Goal: Download file/media

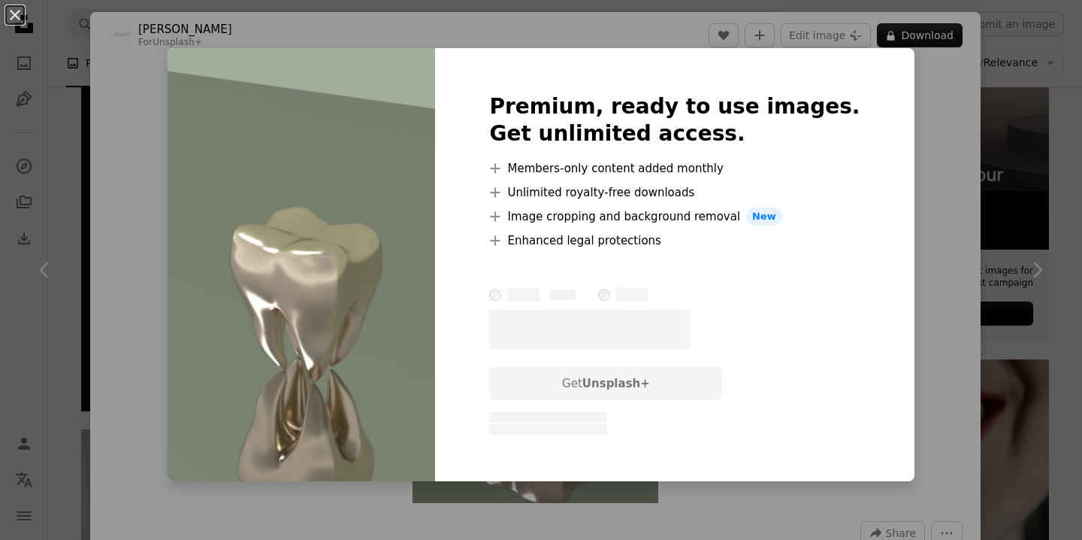
scroll to position [156, 0]
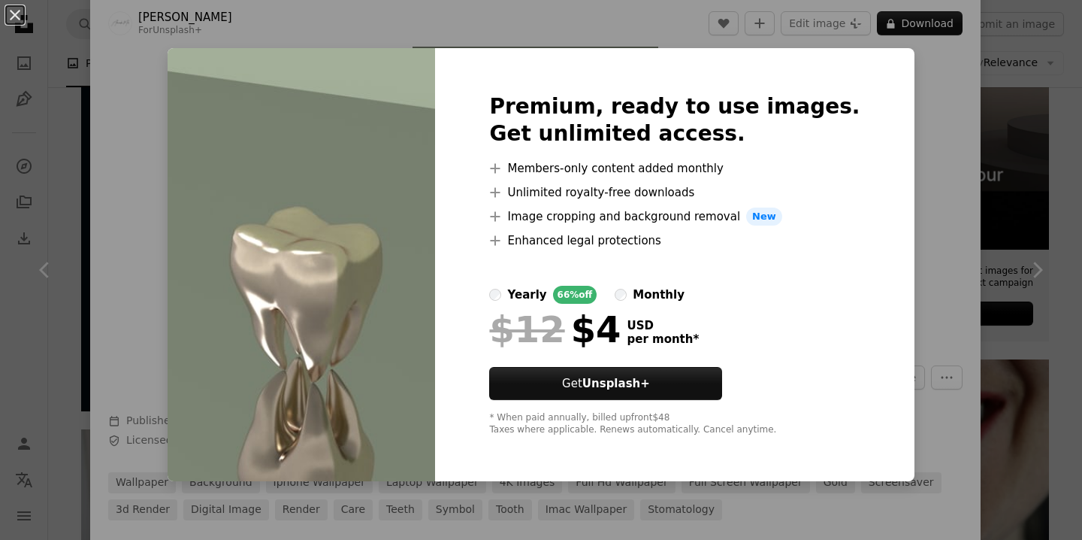
click at [901, 193] on div "An X shape Premium, ready to use images. Get unlimited access. A plus sign Memb…" at bounding box center [541, 270] width 1082 height 540
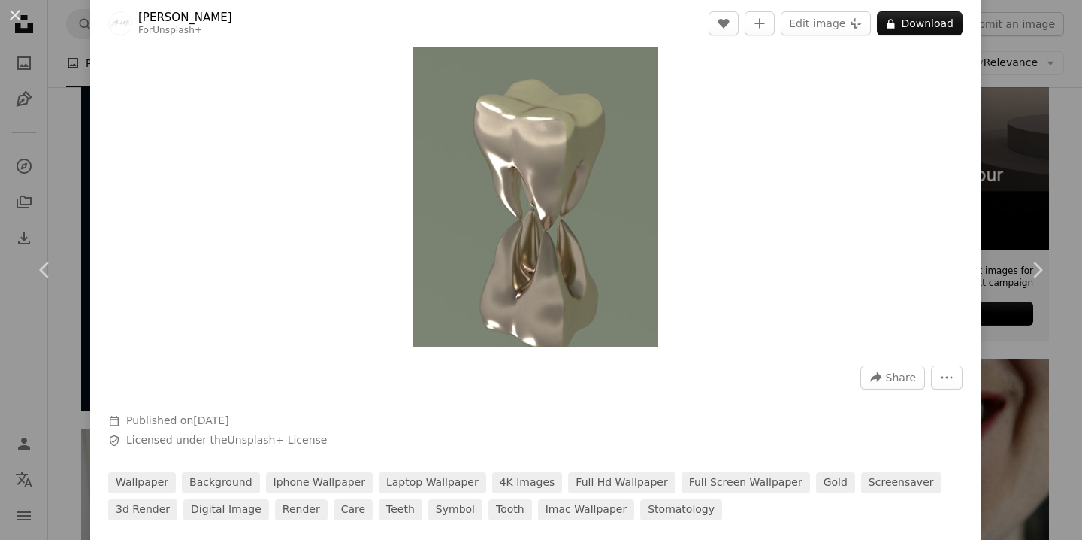
click at [629, 167] on img "Zoom in on this image" at bounding box center [536, 129] width 246 height 437
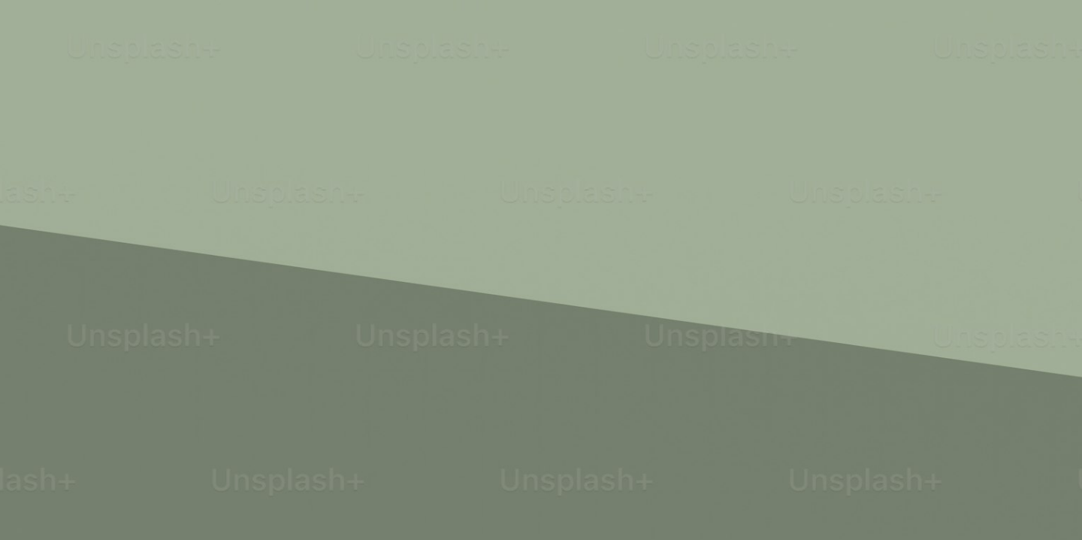
scroll to position [694, 0]
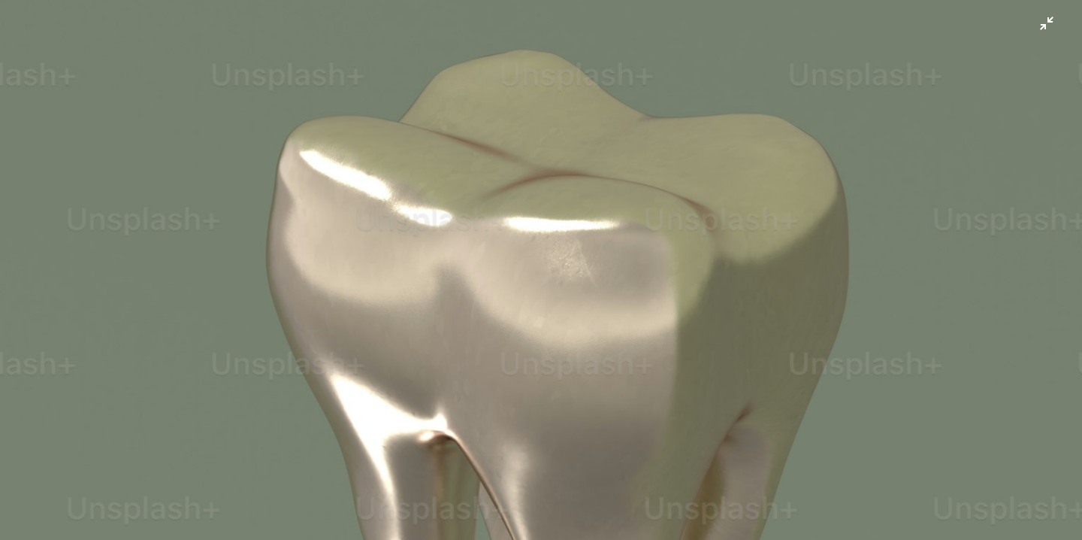
click at [1052, 29] on img "Zoom out on this image" at bounding box center [541, 268] width 1084 height 1927
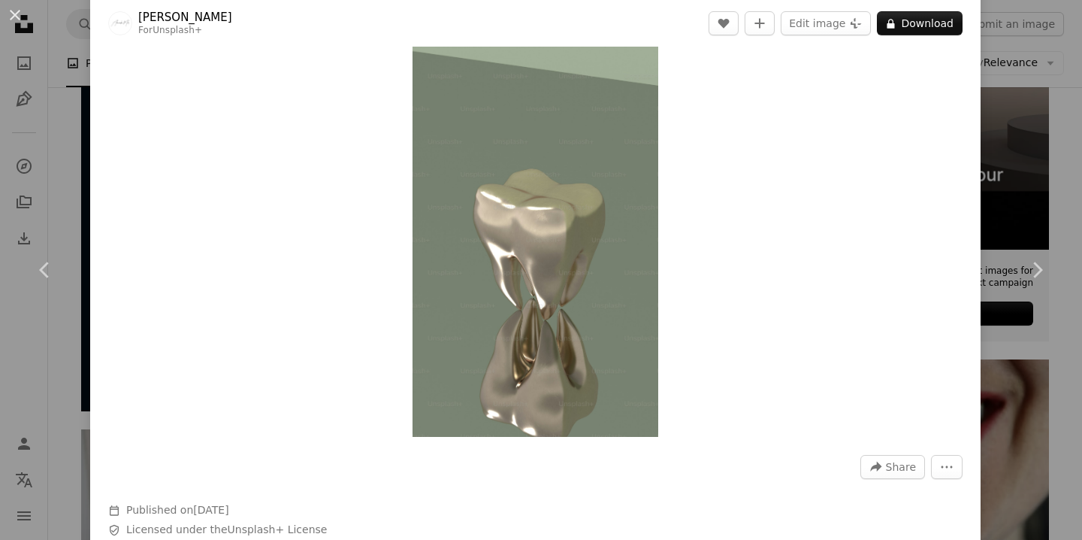
click at [1011, 124] on div "An X shape Chevron left Chevron right Alexander Mils For Unsplash+ A heart A pl…" at bounding box center [541, 270] width 1082 height 540
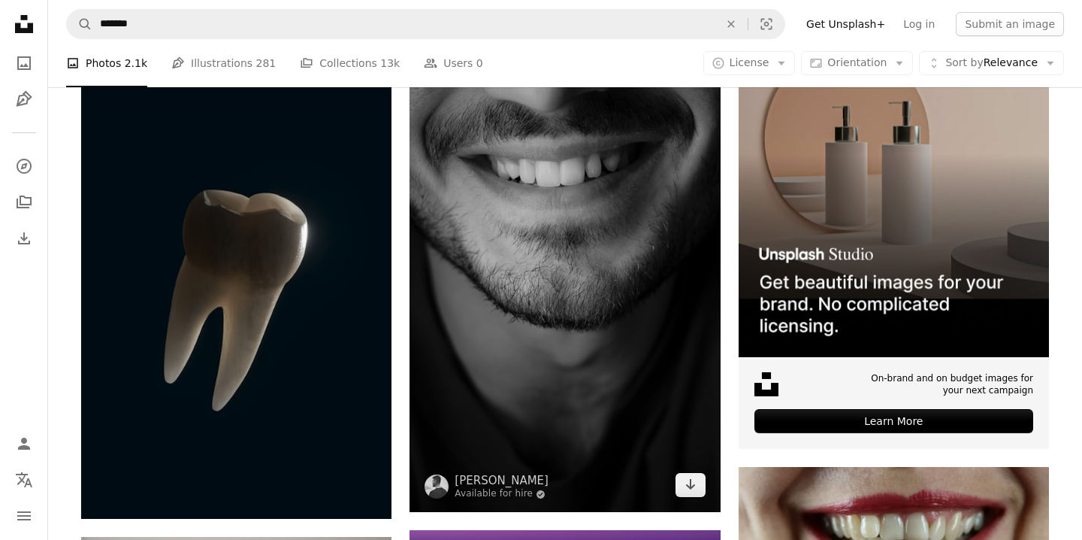
scroll to position [322, 0]
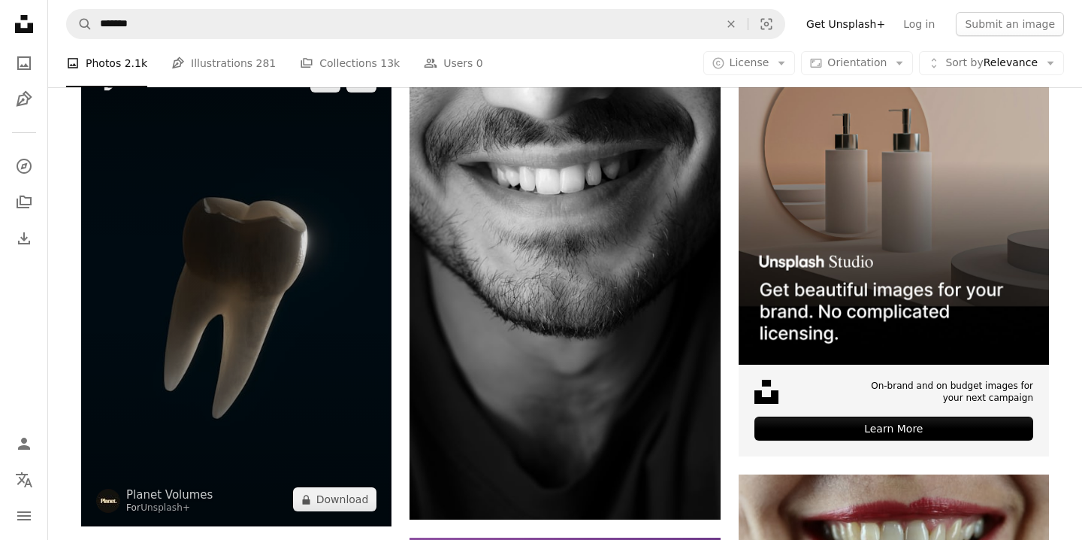
click at [324, 318] on img at bounding box center [236, 289] width 310 height 473
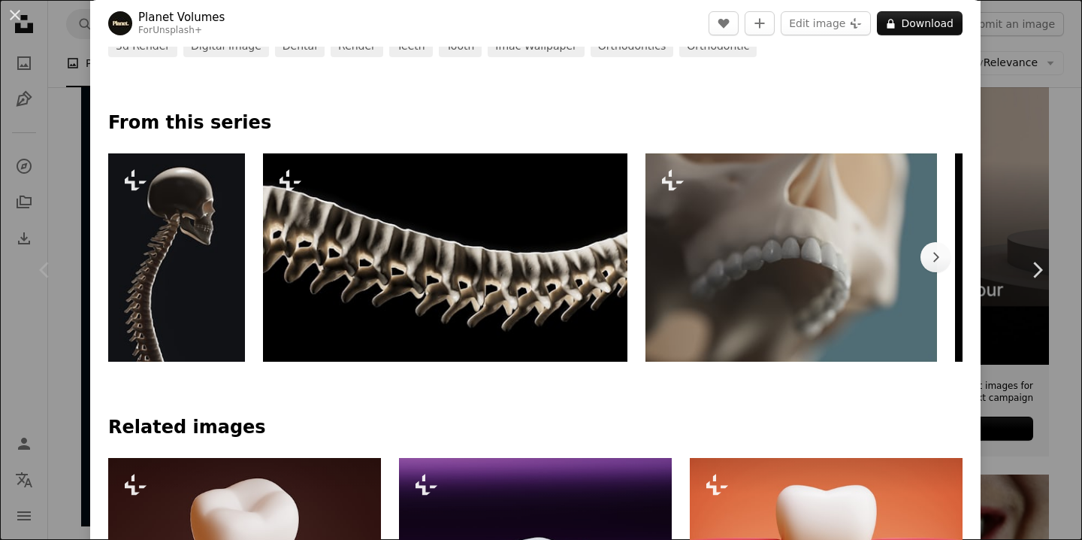
scroll to position [679, 0]
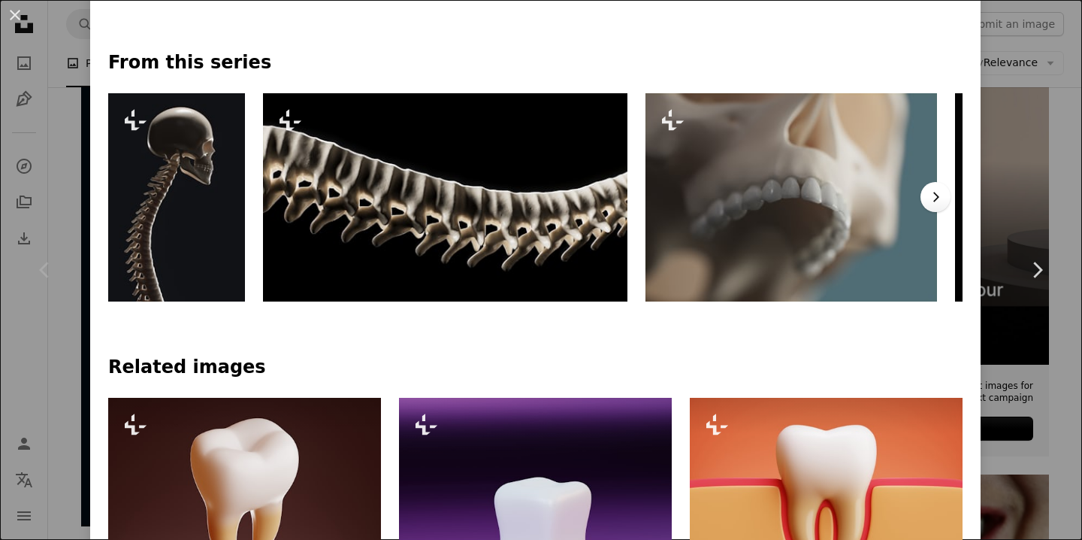
click at [943, 192] on icon "Chevron right" at bounding box center [935, 196] width 15 height 15
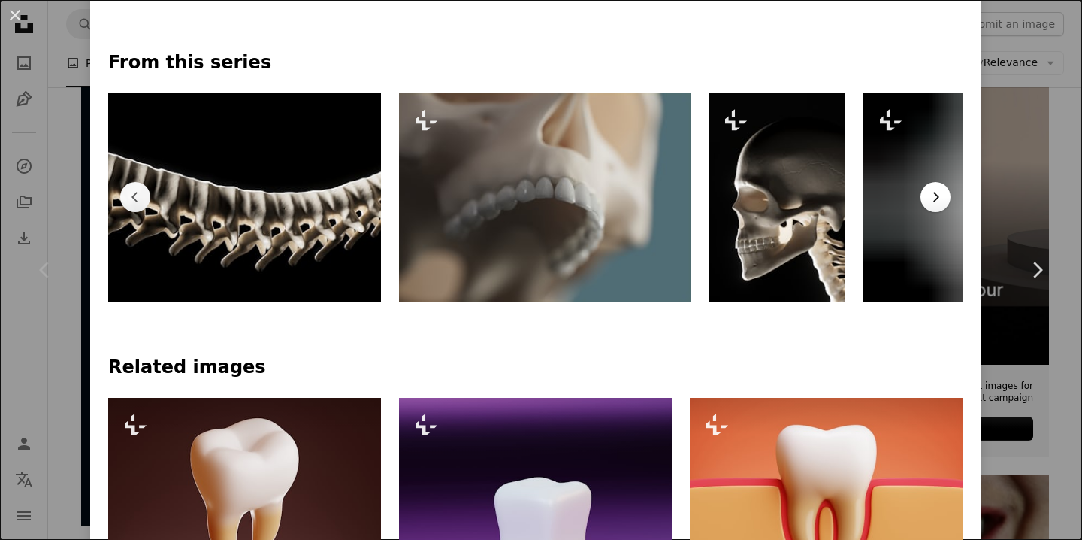
scroll to position [0, 284]
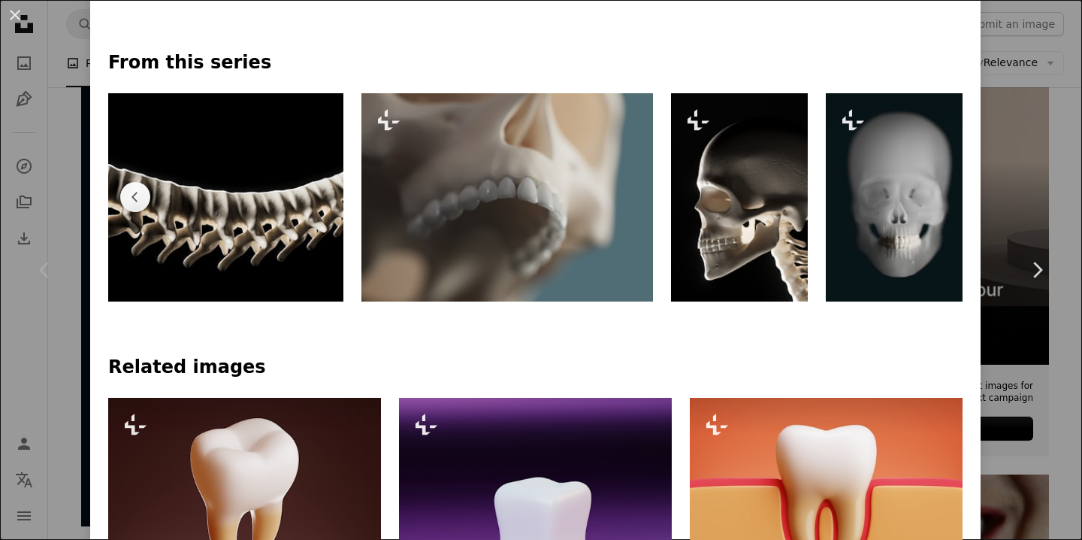
click at [950, 192] on img at bounding box center [900, 197] width 149 height 208
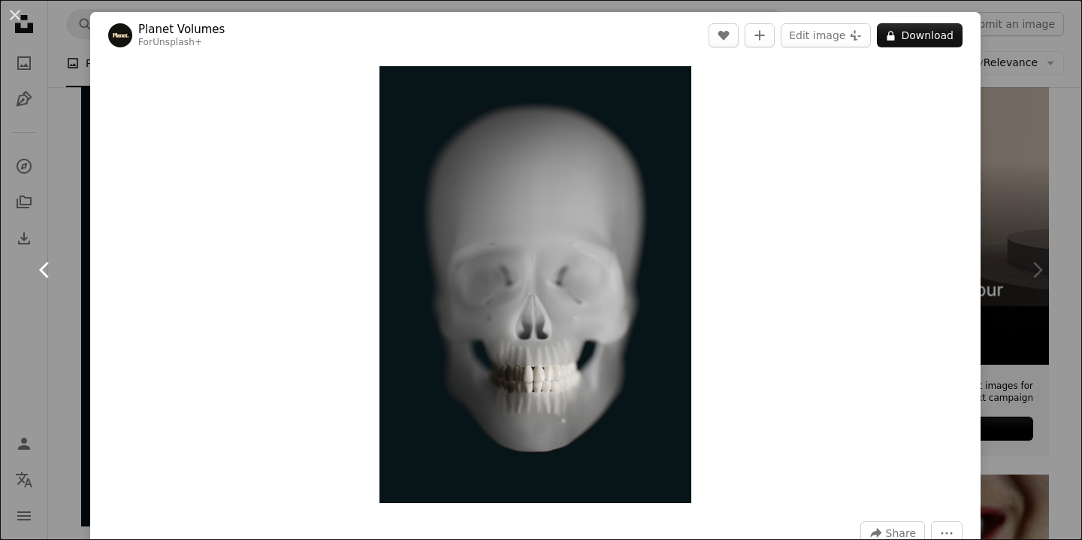
click at [37, 265] on icon "Chevron left" at bounding box center [45, 270] width 24 height 24
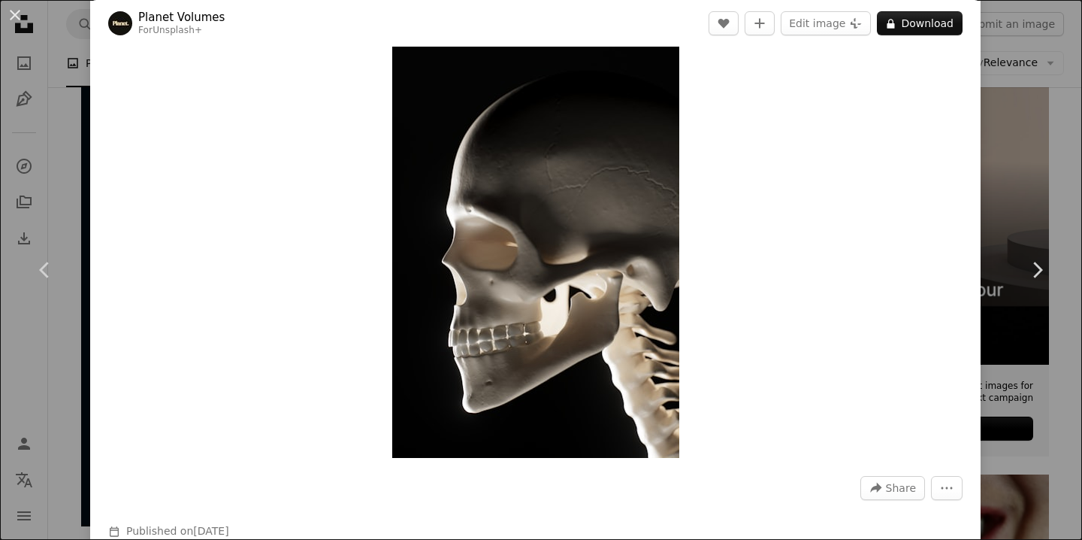
scroll to position [56, 0]
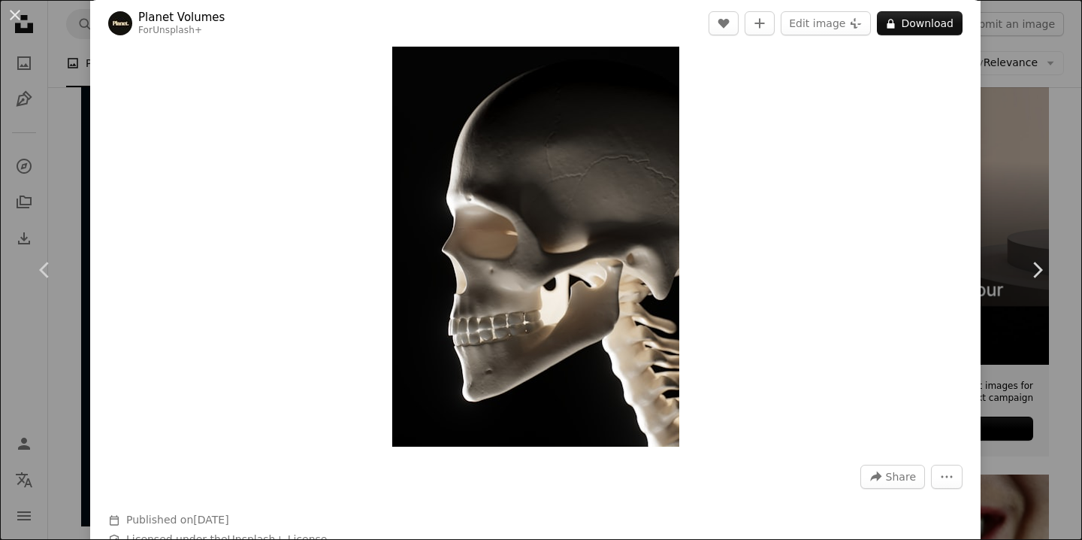
click at [40, 77] on div "An X shape Chevron left Chevron right Planet Volumes For Unsplash+ A heart A pl…" at bounding box center [541, 270] width 1082 height 540
